Goal: Information Seeking & Learning: Learn about a topic

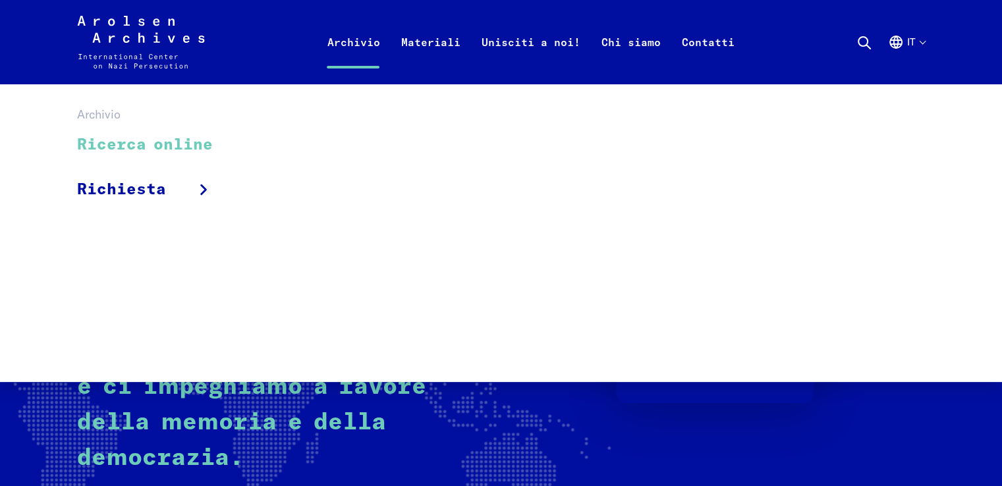
click at [175, 146] on link "Ricerca online" at bounding box center [153, 145] width 153 height 44
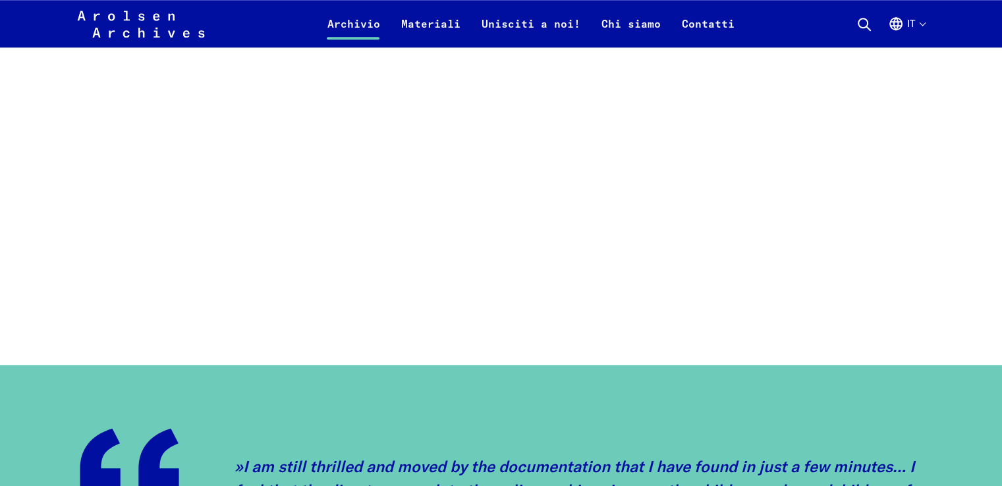
scroll to position [1251, 0]
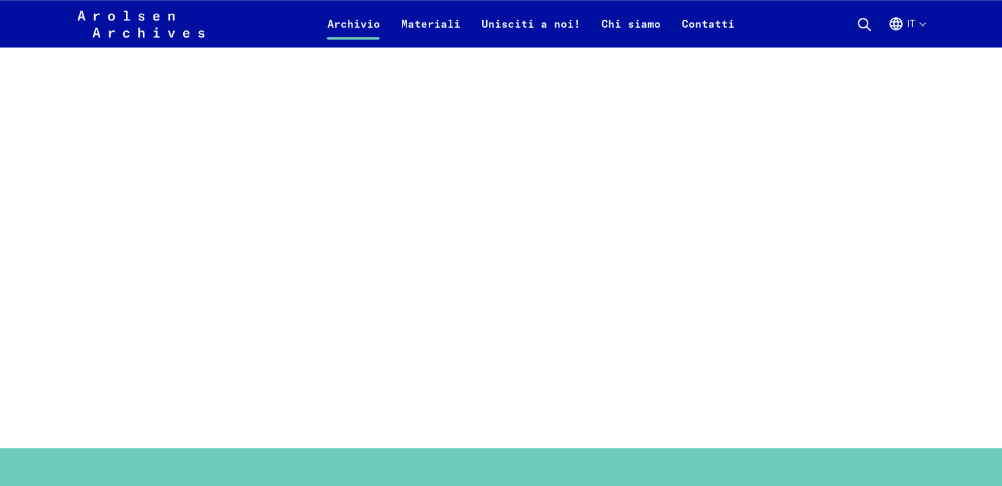
click at [106, 398] on main "Home Archivio Ricerca online Ricerca nell’archivio online L’archivio più comple…" at bounding box center [501, 435] width 970 height 3204
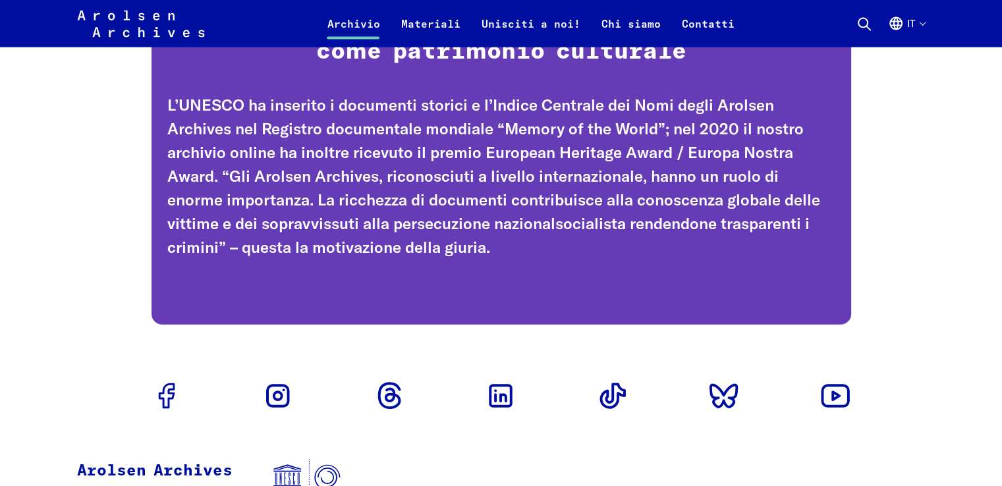
scroll to position [3139, 0]
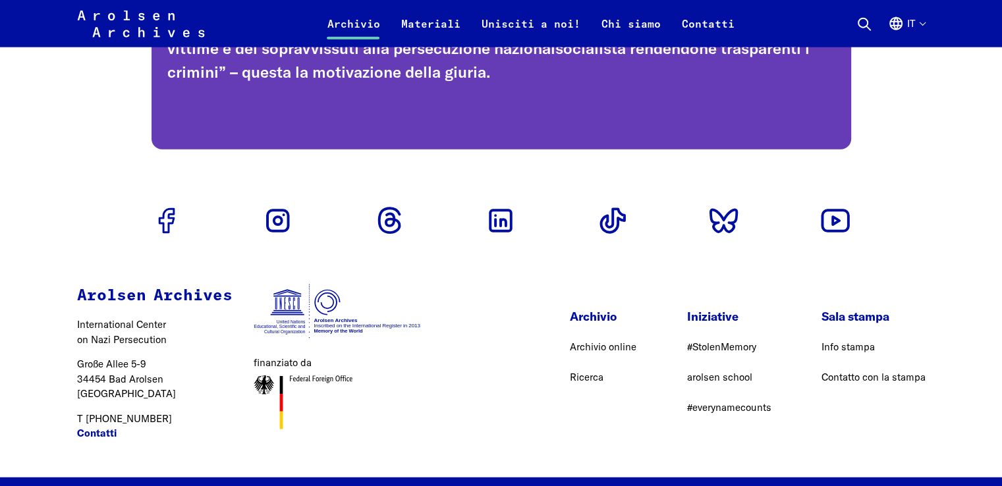
click at [859, 27] on icon at bounding box center [864, 24] width 16 height 16
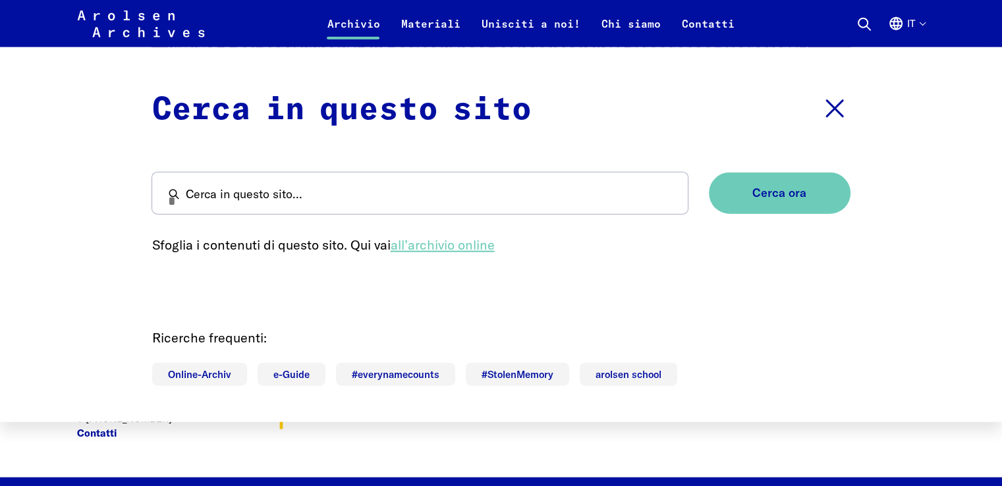
click at [442, 246] on link "all’archivio online" at bounding box center [443, 244] width 104 height 16
click at [433, 242] on link "all’archivio online" at bounding box center [443, 244] width 104 height 16
